Goal: Information Seeking & Learning: Learn about a topic

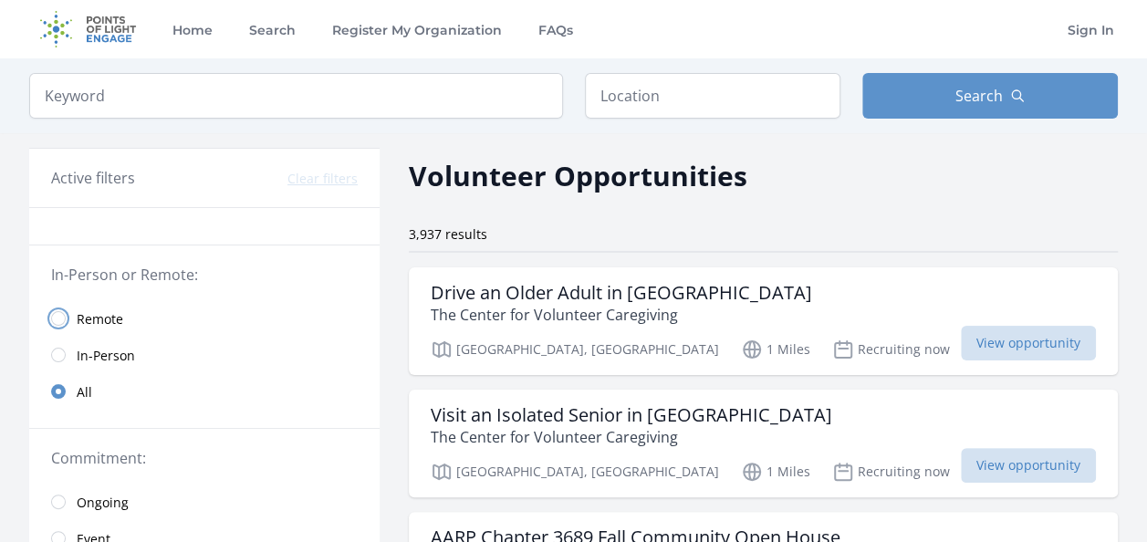
click at [62, 317] on input "radio" at bounding box center [58, 318] width 15 height 15
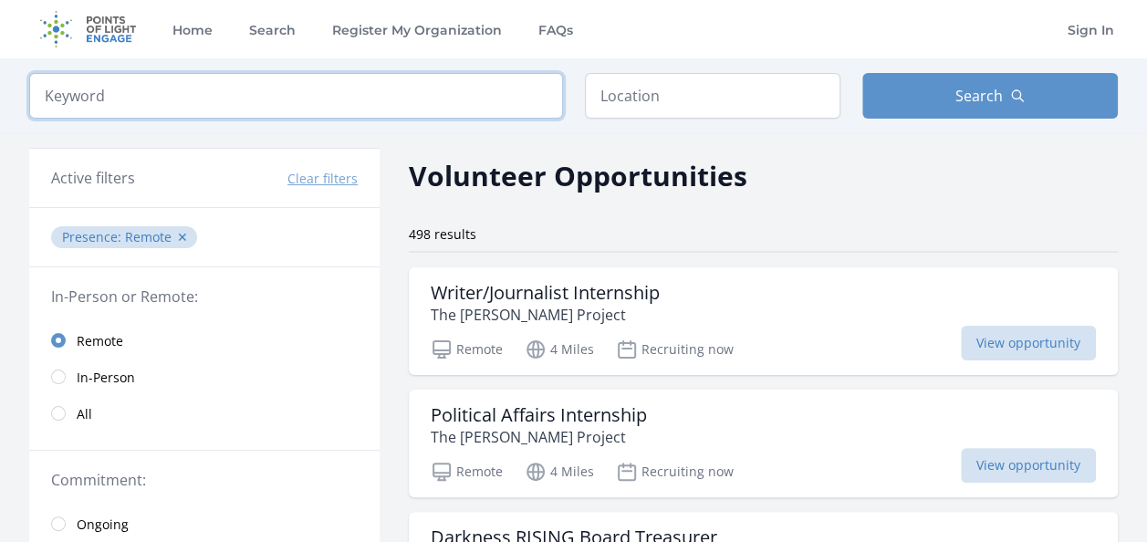
click at [359, 95] on input "search" at bounding box center [296, 96] width 534 height 46
type input "HRIS"
click button "submit" at bounding box center [0, 0] width 0 height 0
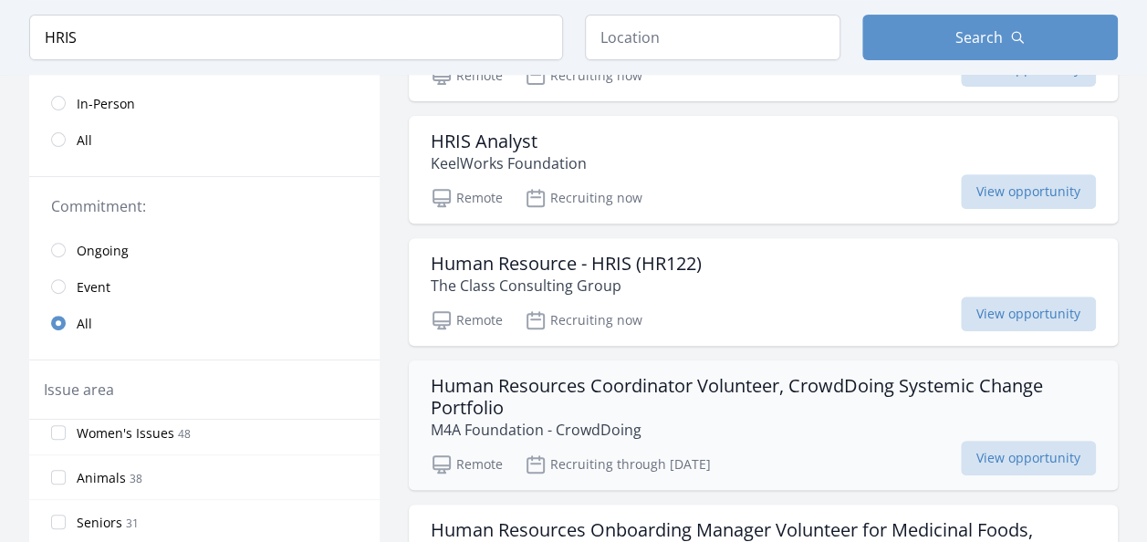
scroll to position [182, 0]
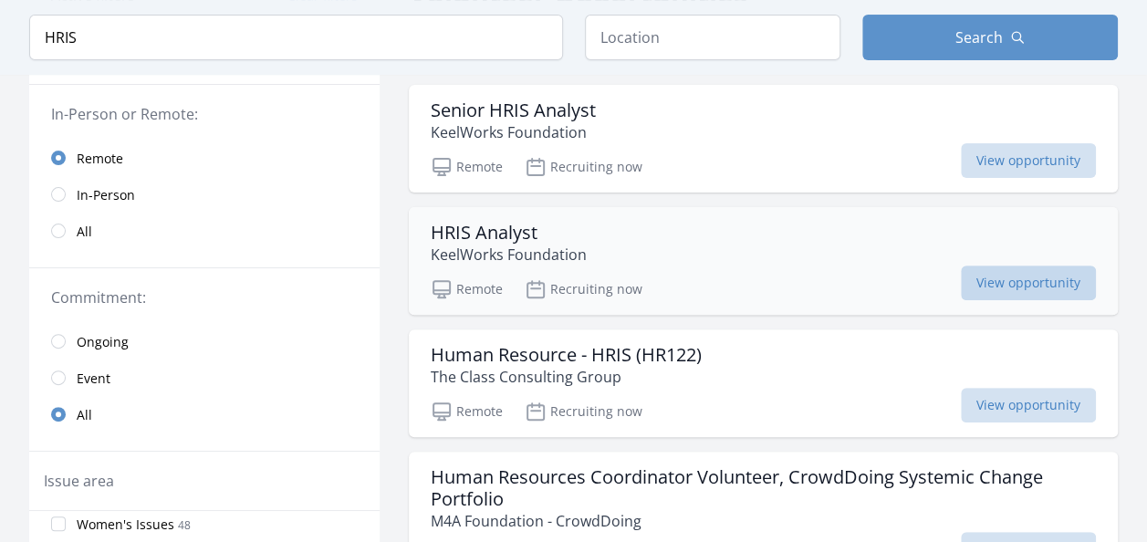
click at [1009, 285] on span "View opportunity" at bounding box center [1027, 282] width 135 height 35
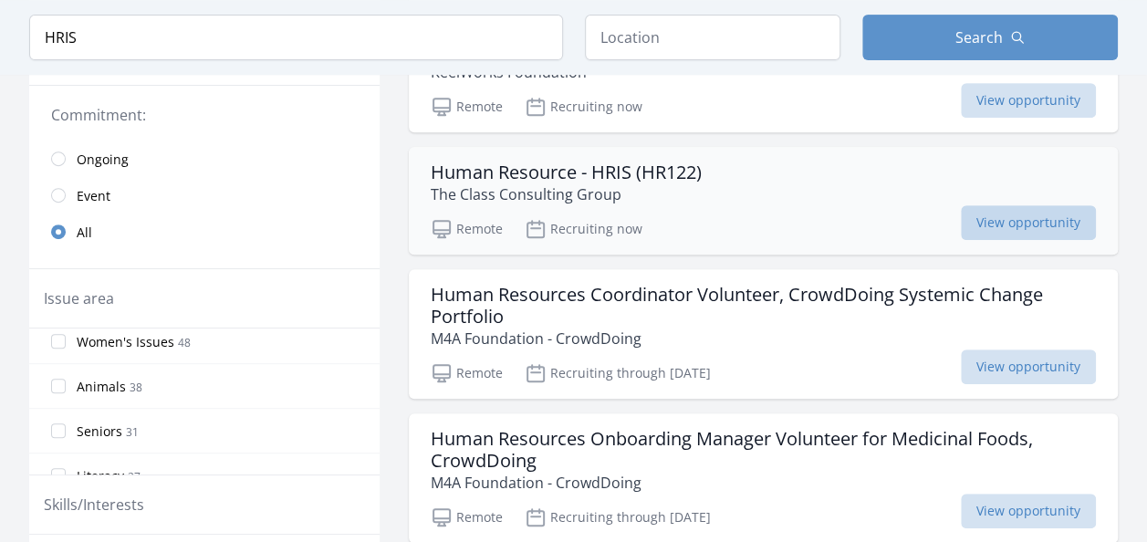
click at [980, 231] on span "View opportunity" at bounding box center [1027, 222] width 135 height 35
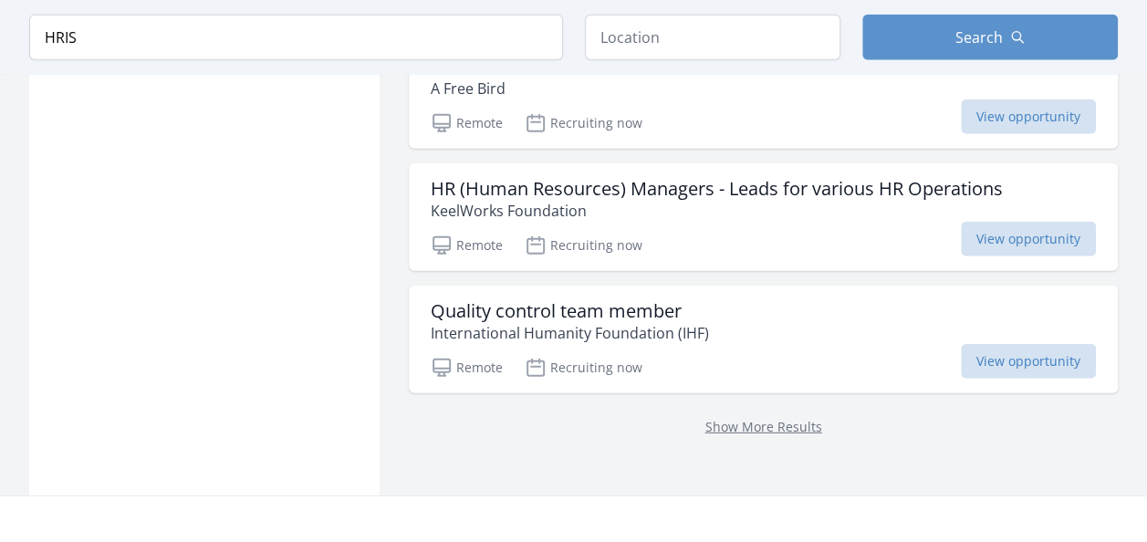
scroll to position [2371, 0]
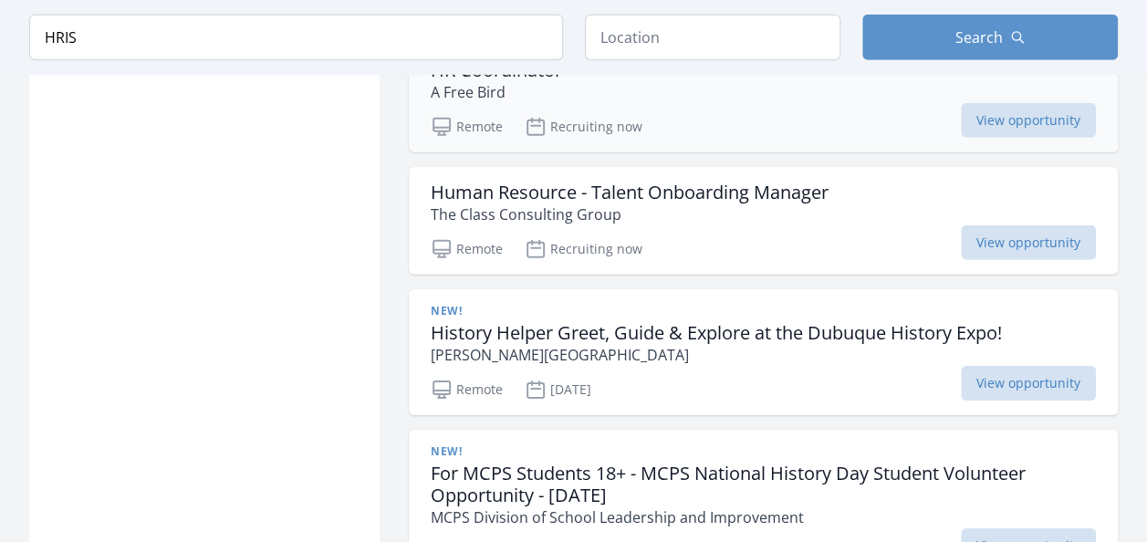
scroll to position [2736, 0]
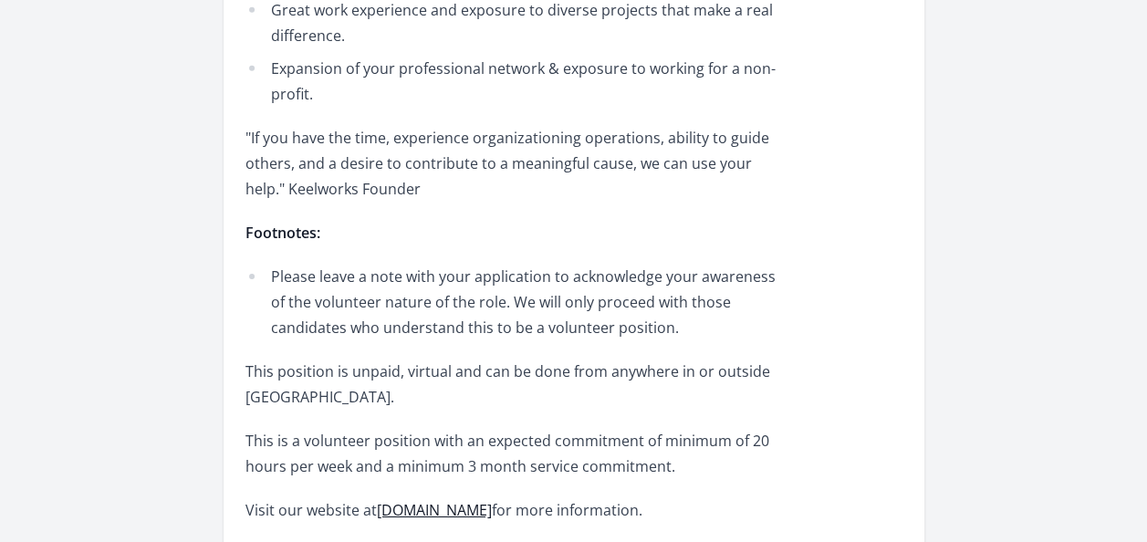
scroll to position [2736, 0]
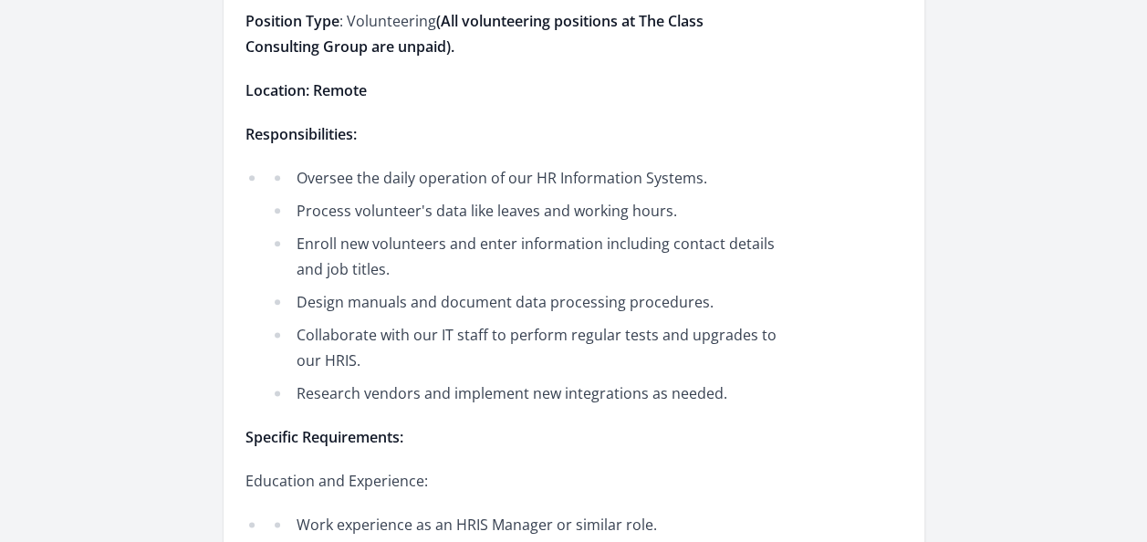
scroll to position [1003, 0]
